Goal: Find specific fact: Find specific fact

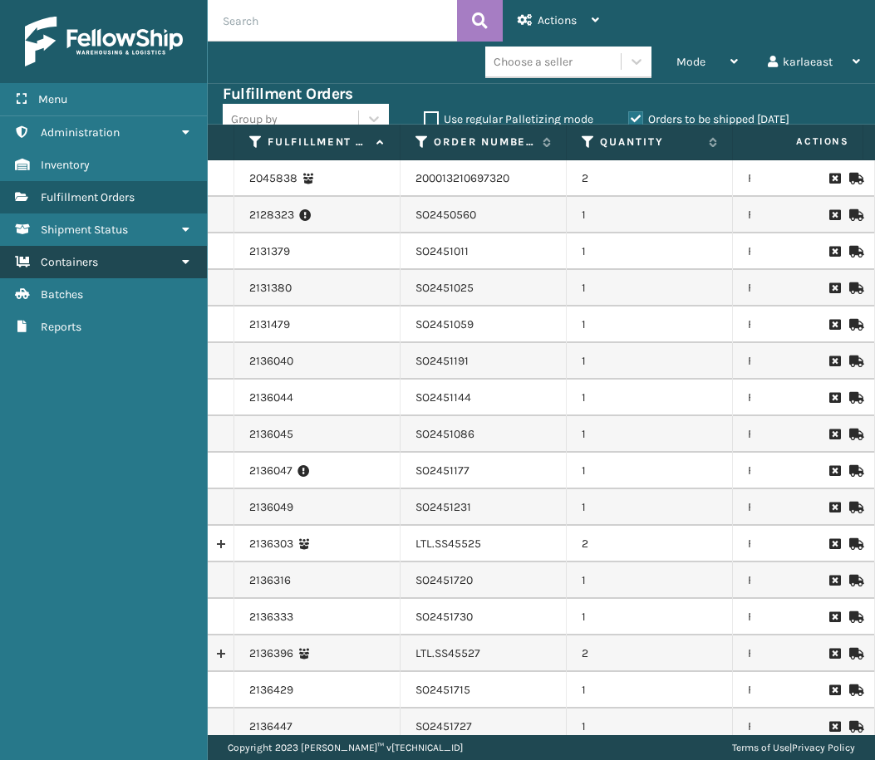
click at [125, 256] on link "Containers" at bounding box center [103, 262] width 207 height 32
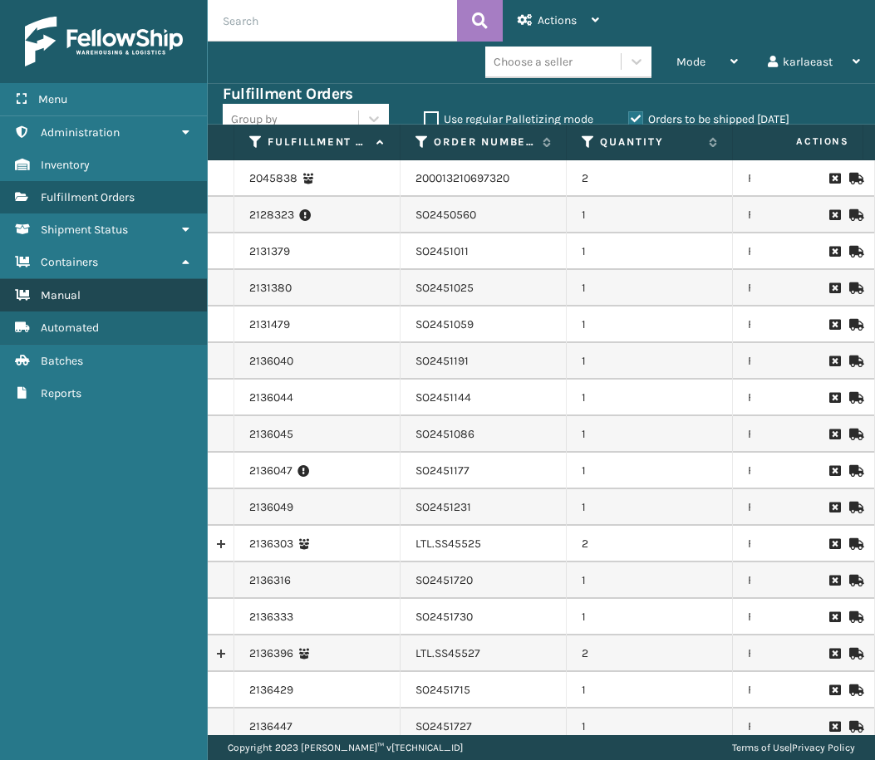
click at [134, 291] on link "Manual" at bounding box center [103, 295] width 207 height 32
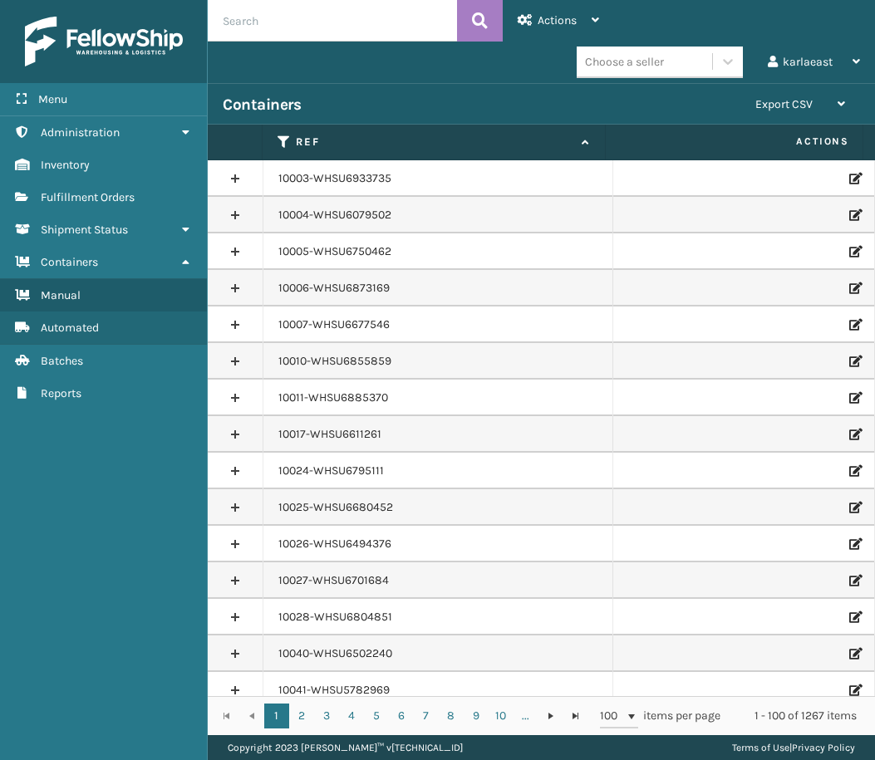
click at [284, 25] on input "text" at bounding box center [332, 21] width 249 height 42
paste input "PO50976"
type input "PO50976"
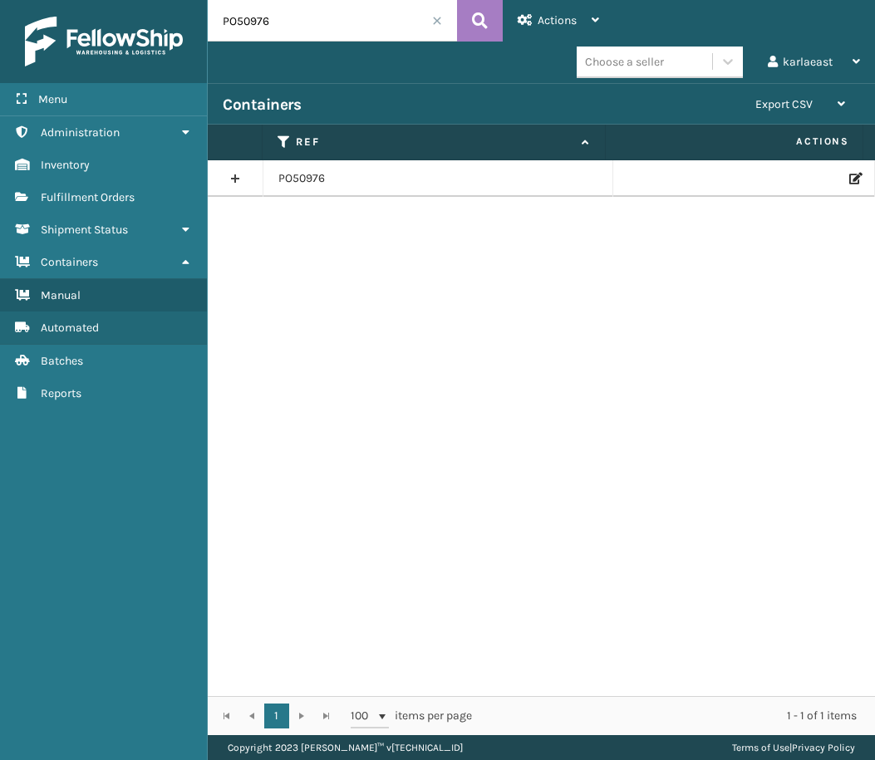
click at [238, 178] on link at bounding box center [235, 178] width 55 height 27
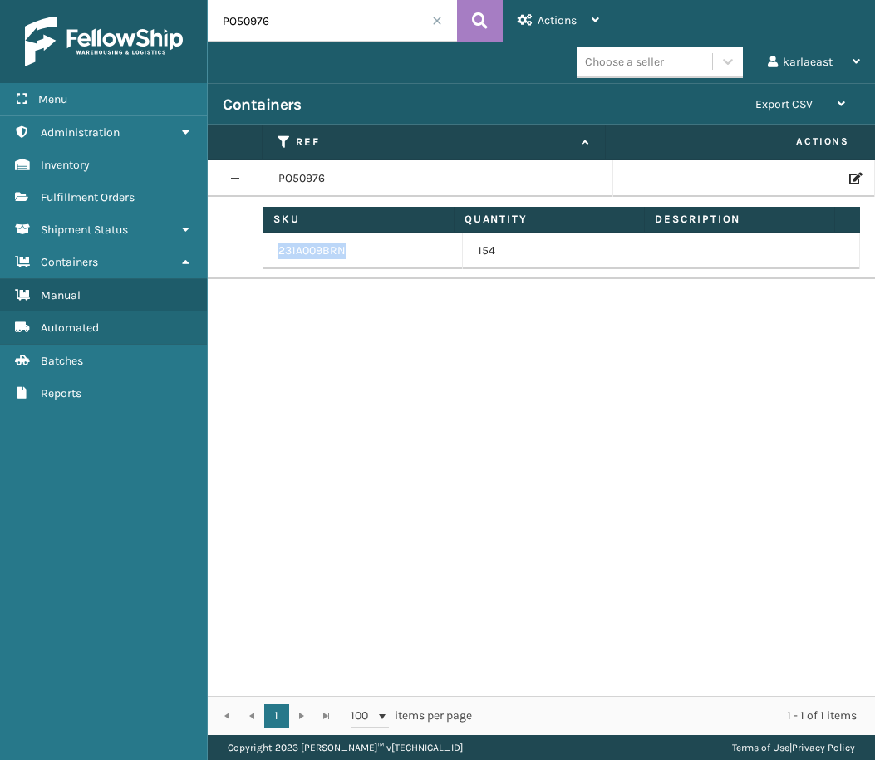
drag, startPoint x: 352, startPoint y: 246, endPoint x: 271, endPoint y: 258, distance: 82.3
click at [271, 258] on td "231A009BRN" at bounding box center [362, 251] width 199 height 37
copy td "231A009BRN"
